Goal: Task Accomplishment & Management: Use online tool/utility

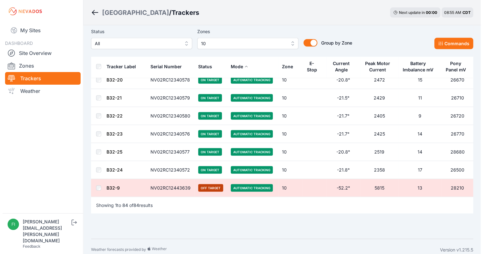
scroll to position [1415, 0]
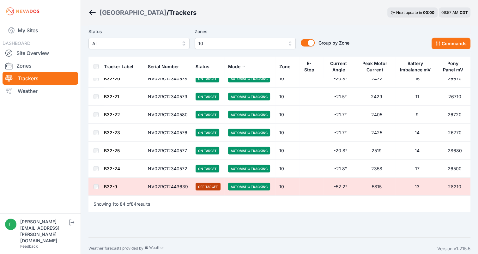
click at [273, 42] on span "10" at bounding box center [240, 44] width 85 height 8
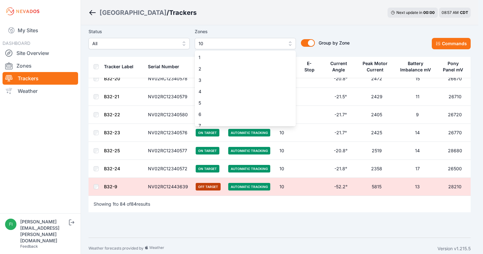
scroll to position [39, 0]
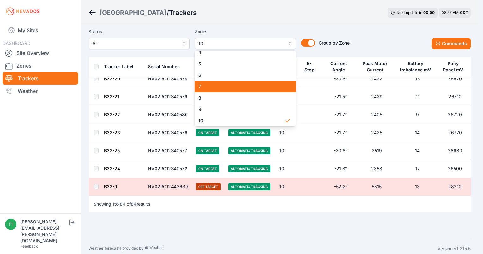
click at [245, 89] on span "7" at bounding box center [241, 86] width 86 height 6
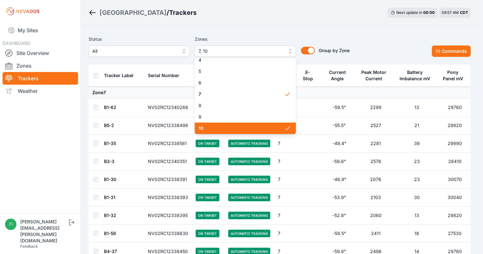
click at [248, 126] on span "10" at bounding box center [241, 128] width 86 height 6
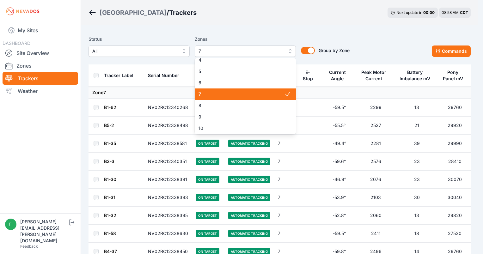
click at [251, 97] on span "7" at bounding box center [241, 94] width 86 height 6
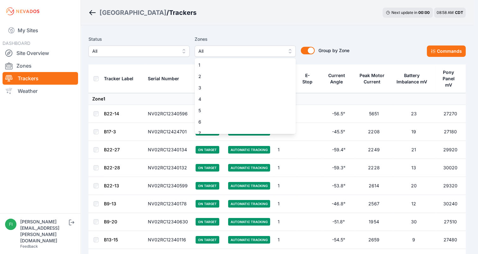
click at [289, 53] on button "All" at bounding box center [245, 50] width 101 height 11
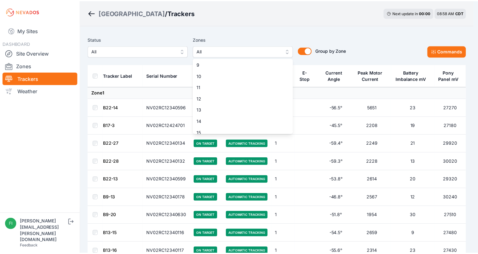
scroll to position [97, 0]
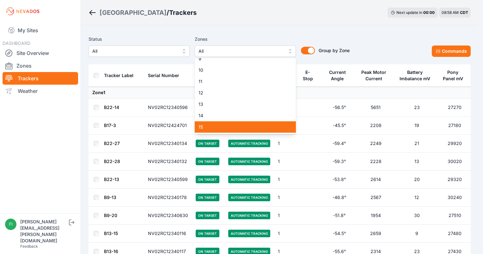
click at [269, 130] on span "15" at bounding box center [241, 127] width 86 height 6
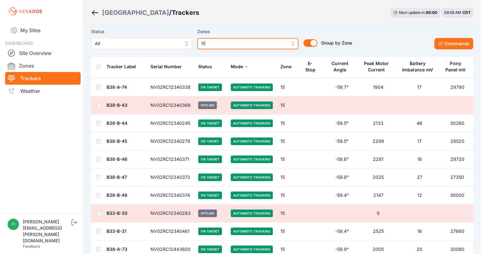
scroll to position [306, 0]
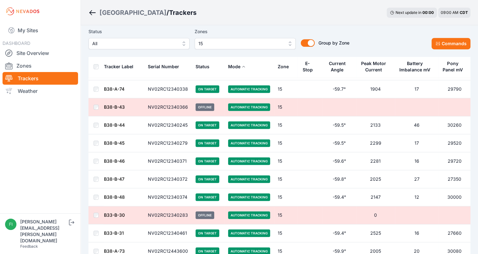
click at [285, 46] on button "15" at bounding box center [245, 43] width 101 height 11
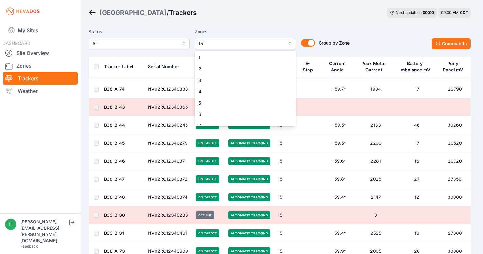
scroll to position [96, 0]
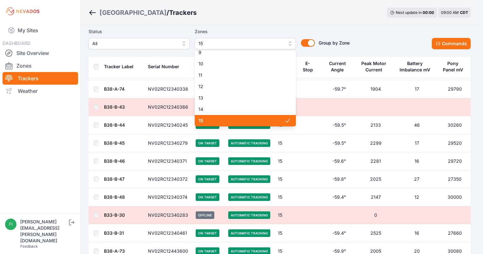
click at [266, 123] on span "15" at bounding box center [241, 120] width 86 height 6
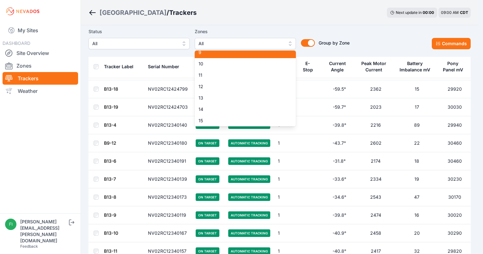
click at [234, 56] on span "9" at bounding box center [241, 52] width 86 height 6
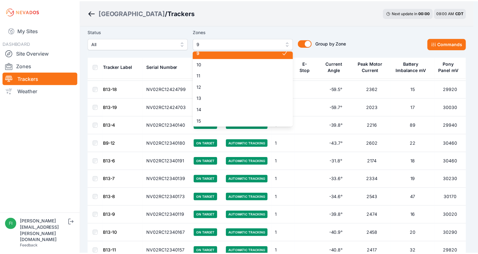
scroll to position [92, 0]
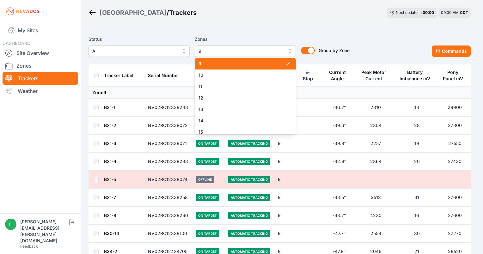
click at [232, 63] on span "9" at bounding box center [241, 64] width 86 height 6
click at [231, 74] on span "10" at bounding box center [241, 75] width 86 height 6
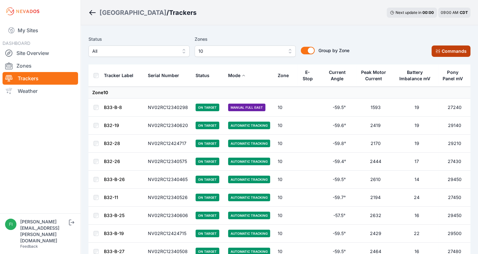
click at [440, 49] on icon at bounding box center [437, 51] width 5 height 5
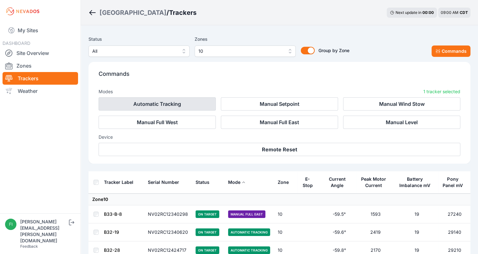
click at [201, 105] on button "Automatic Tracking" at bounding box center [157, 103] width 117 height 13
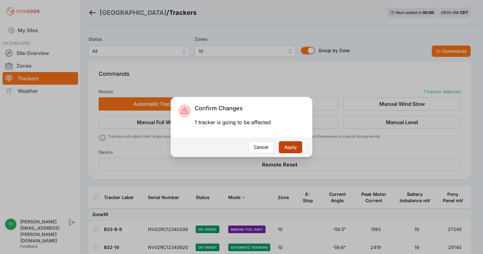
click at [286, 148] on button "Apply" at bounding box center [290, 147] width 23 height 12
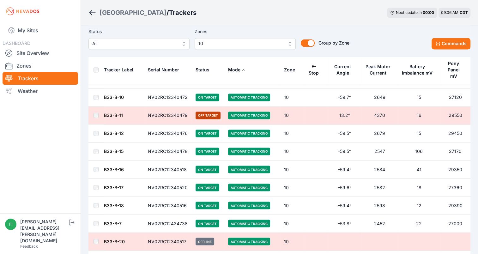
scroll to position [979, 0]
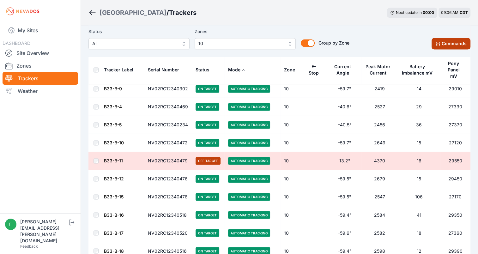
click at [438, 46] on button "Commands" at bounding box center [450, 43] width 39 height 11
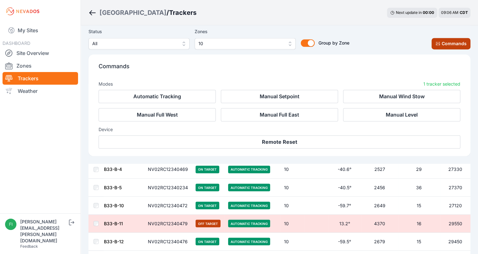
scroll to position [1085, 0]
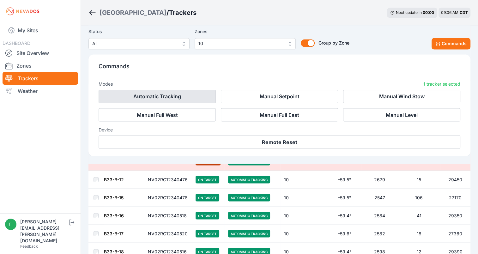
click at [164, 95] on button "Automatic Tracking" at bounding box center [157, 96] width 117 height 13
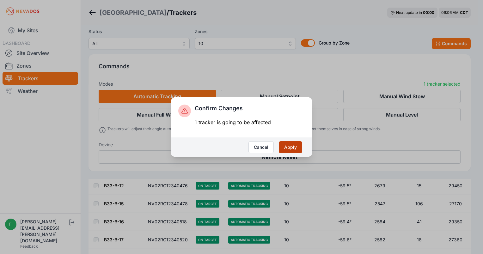
click at [296, 145] on button "Apply" at bounding box center [290, 147] width 23 height 12
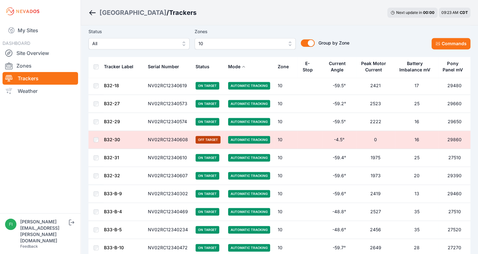
scroll to position [868, 0]
